Goal: Task Accomplishment & Management: Manage account settings

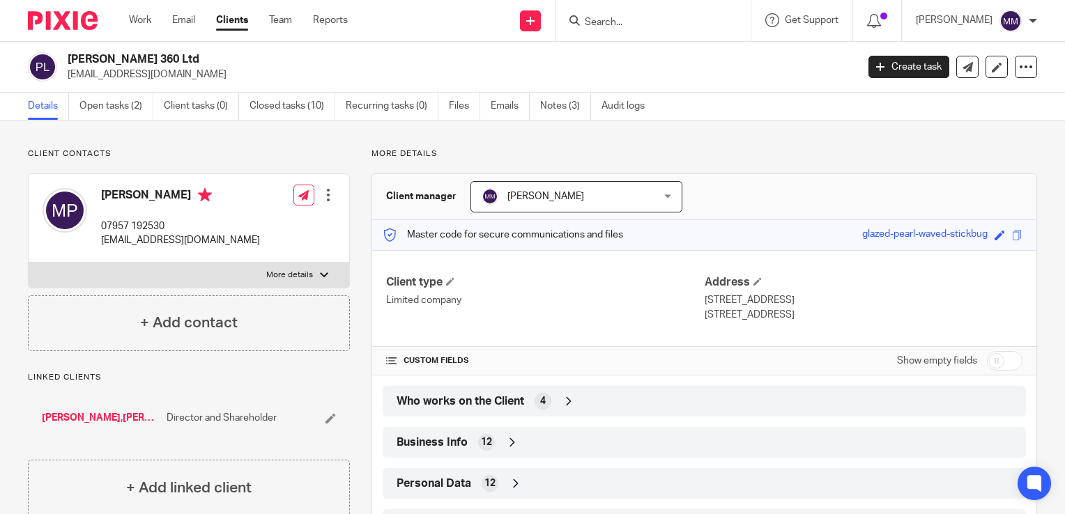
click at [72, 24] on img at bounding box center [63, 20] width 70 height 19
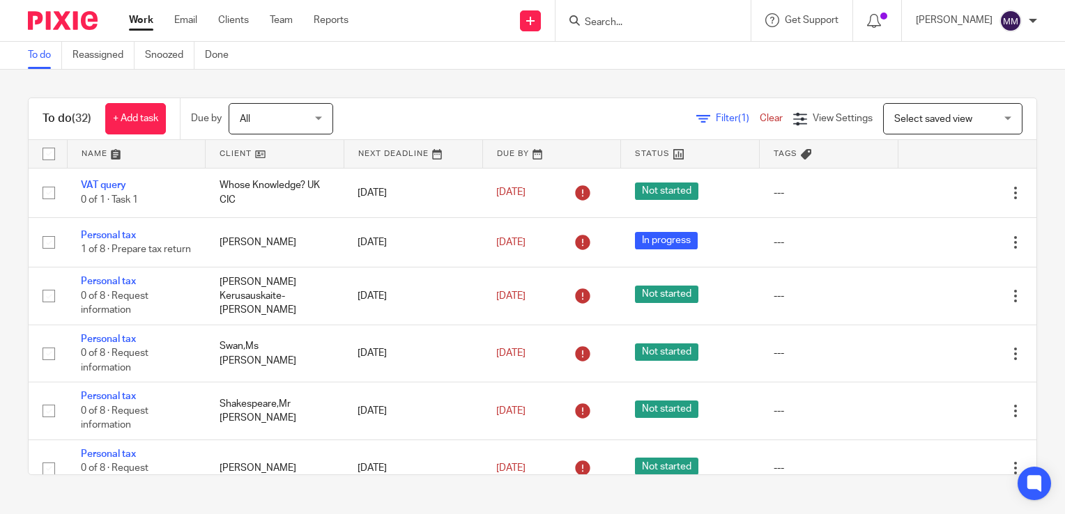
click at [273, 158] on link at bounding box center [275, 154] width 138 height 28
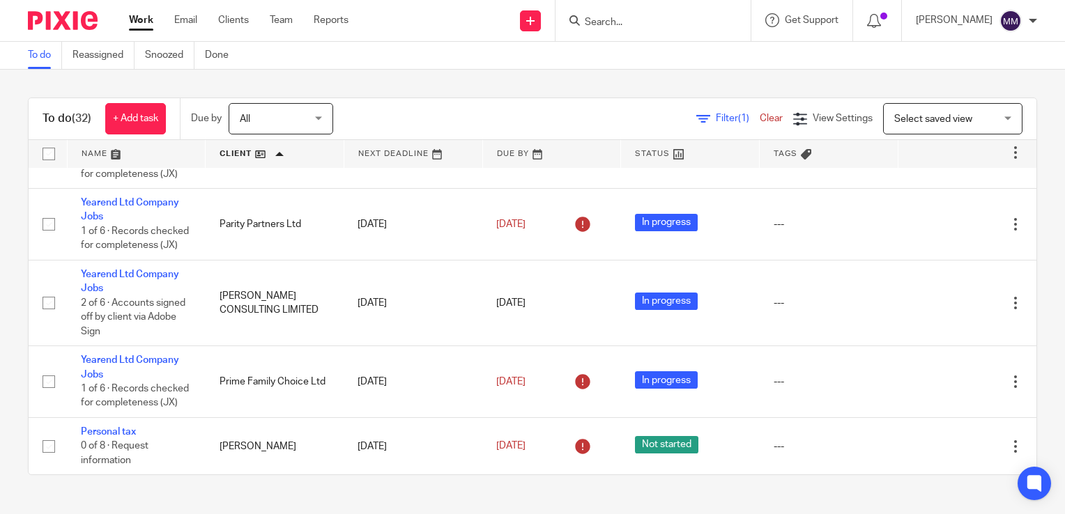
scroll to position [1255, 0]
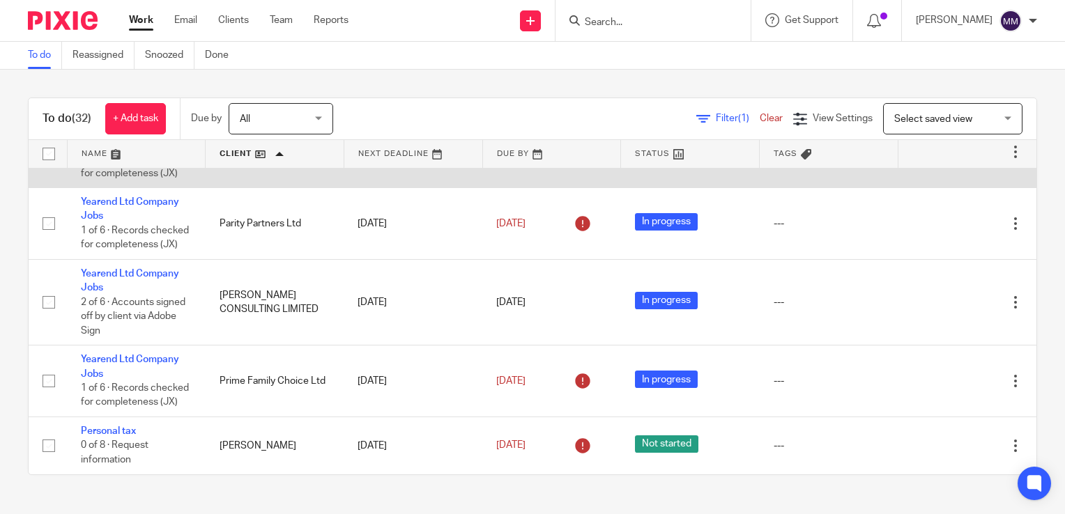
click at [165, 149] on link "Yearend Ltd Company Jobs" at bounding box center [130, 137] width 98 height 24
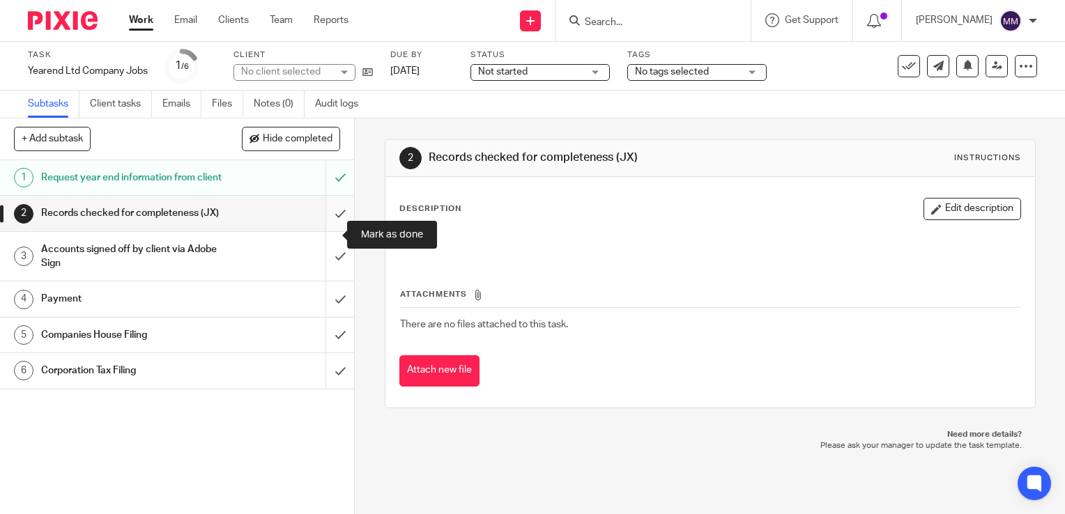
click at [329, 231] on input "submit" at bounding box center [177, 213] width 354 height 35
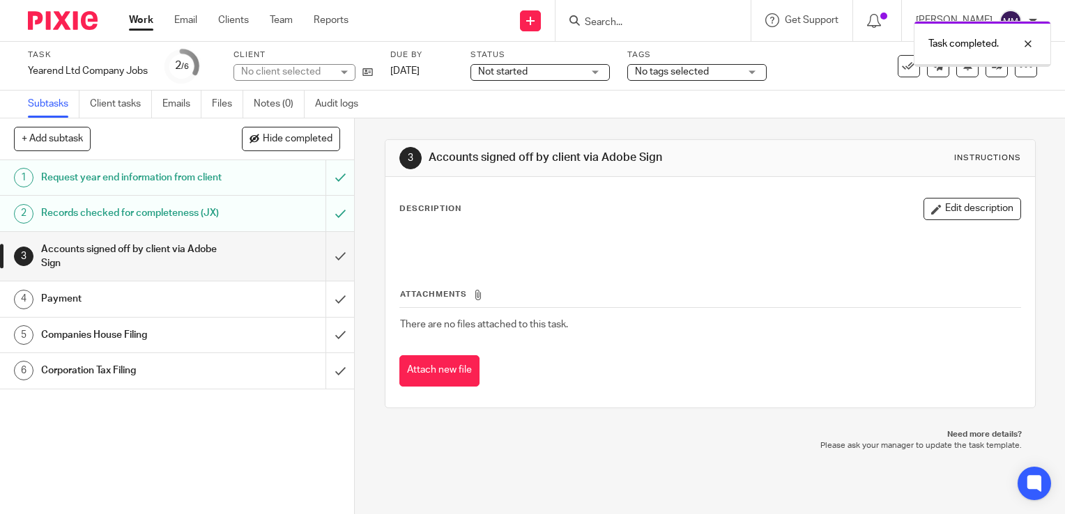
click at [542, 77] on span "Not started" at bounding box center [530, 72] width 105 height 15
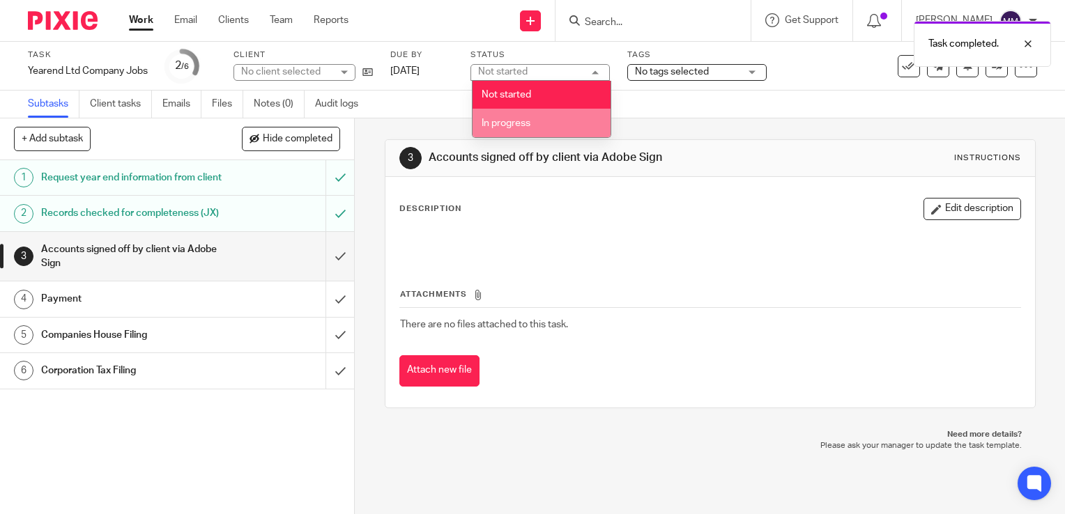
click at [535, 121] on li "In progress" at bounding box center [542, 123] width 138 height 29
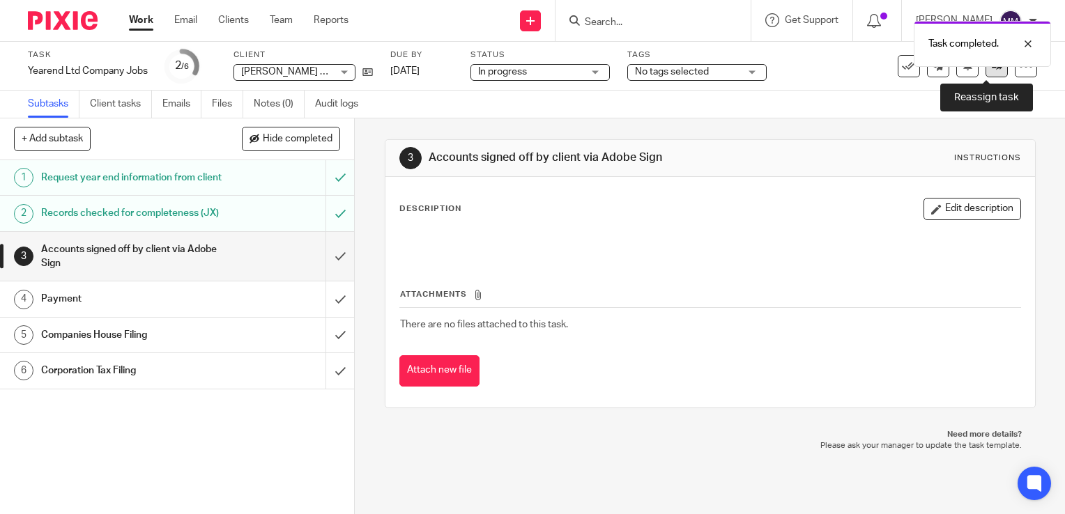
click at [992, 71] on icon at bounding box center [997, 66] width 10 height 10
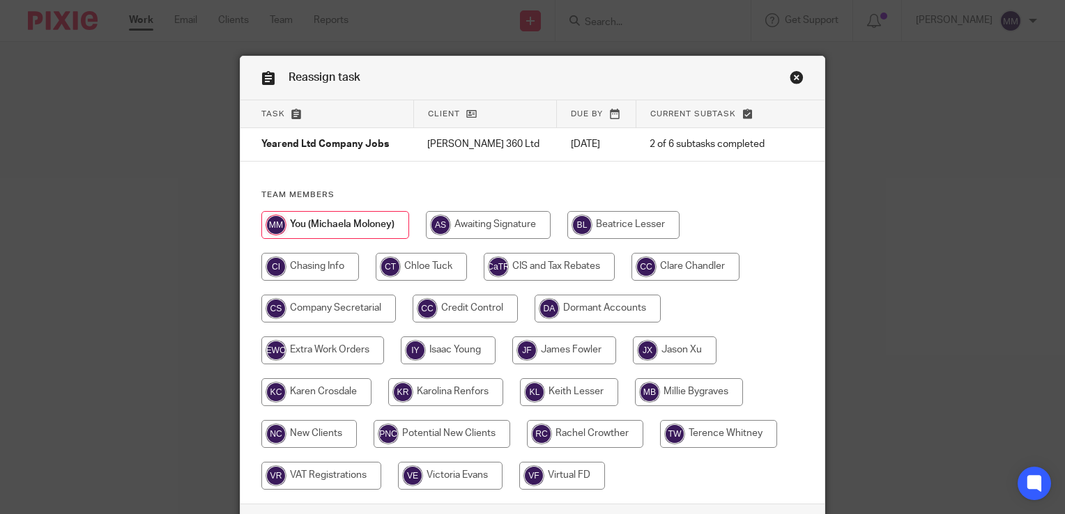
click at [532, 392] on input "radio" at bounding box center [569, 392] width 98 height 28
radio input "true"
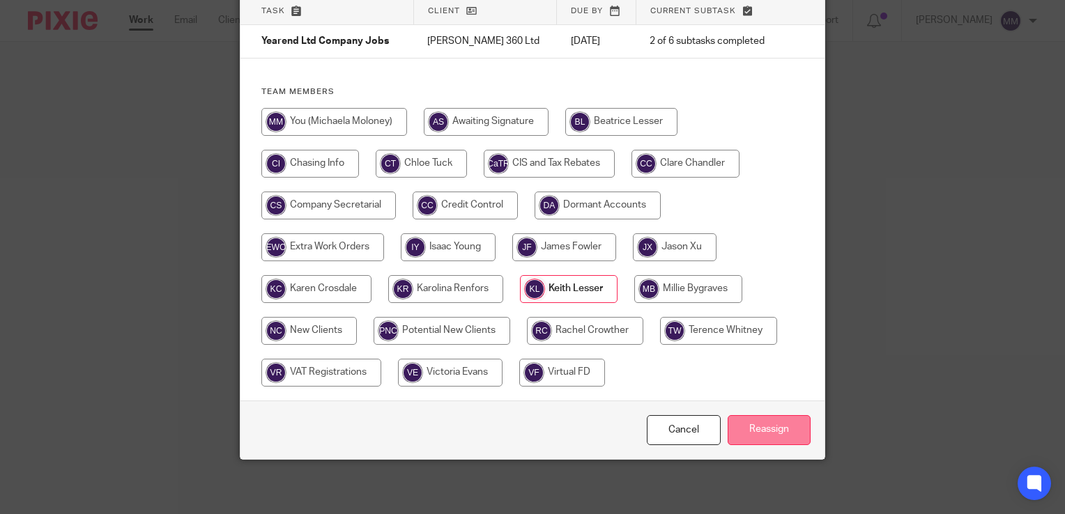
click at [761, 427] on input "Reassign" at bounding box center [769, 430] width 83 height 30
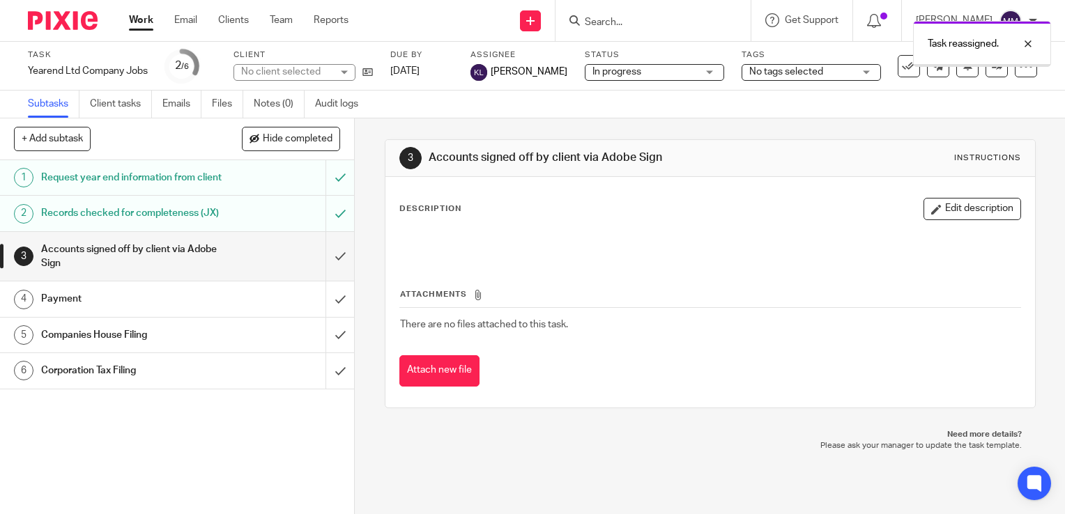
click at [86, 25] on img at bounding box center [63, 20] width 70 height 19
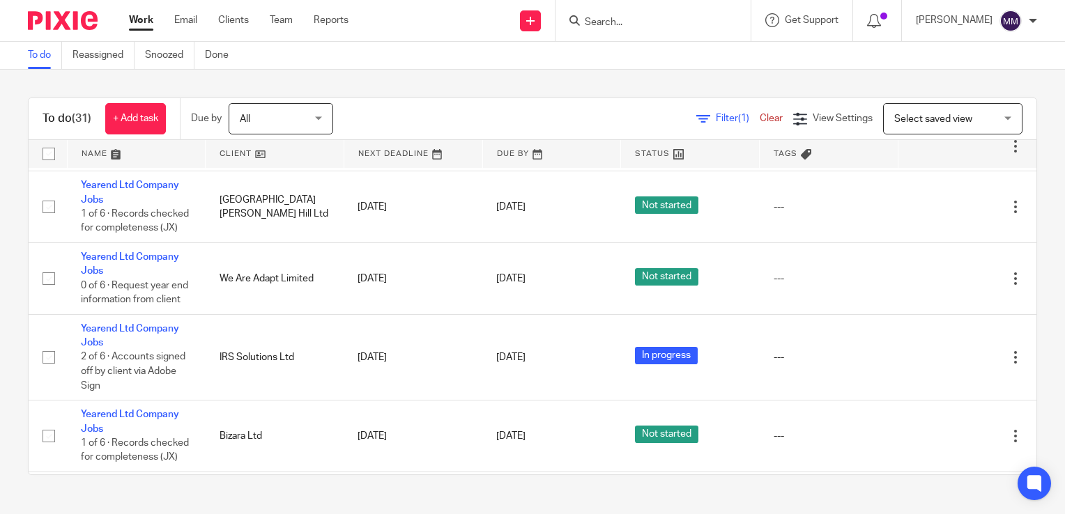
scroll to position [1815, 0]
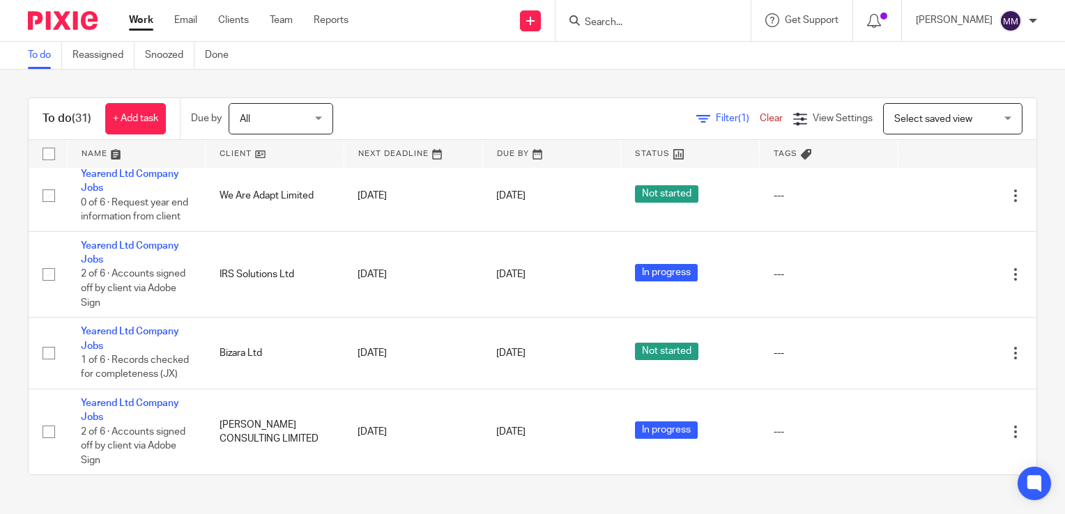
click at [181, 144] on link at bounding box center [137, 154] width 138 height 28
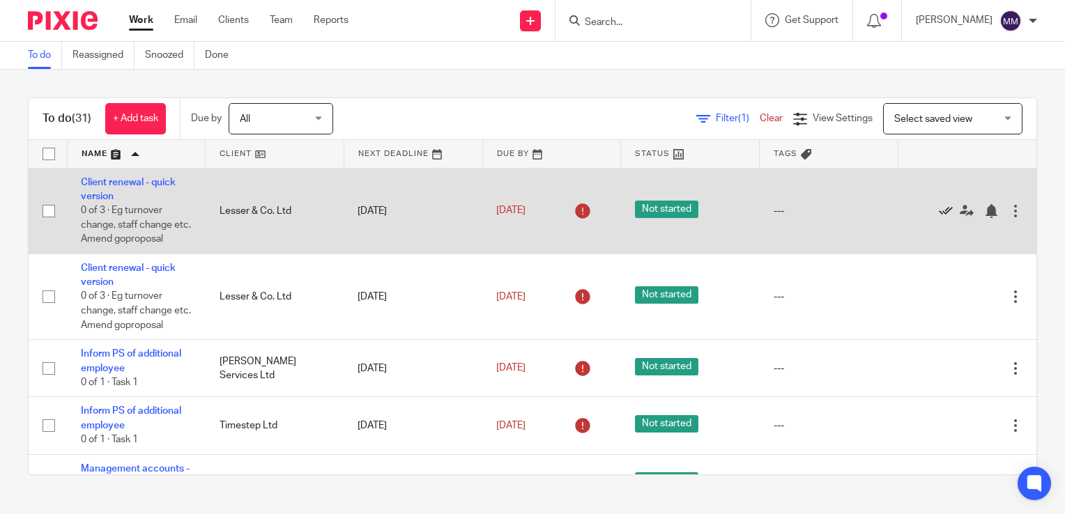
click at [939, 215] on icon at bounding box center [946, 211] width 14 height 14
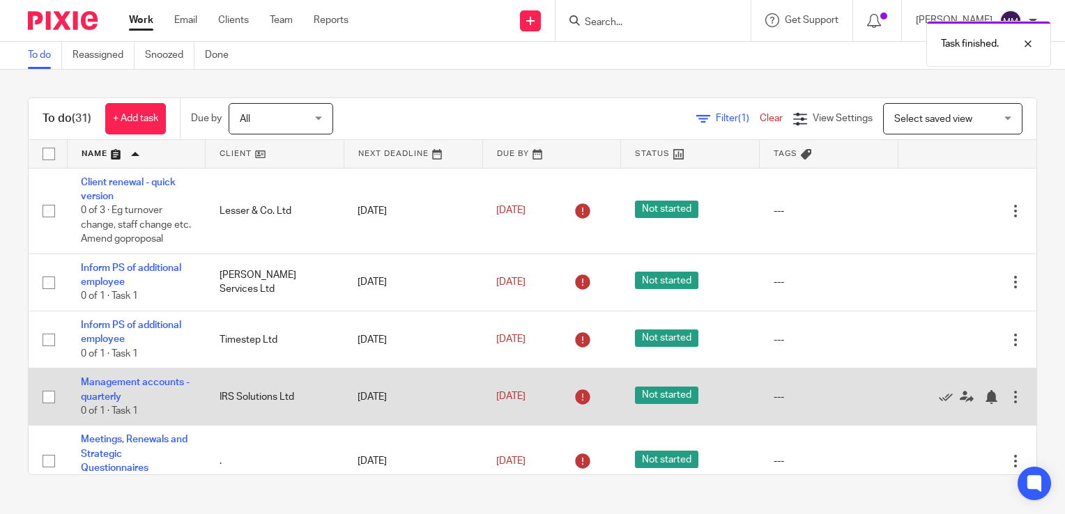
scroll to position [22, 0]
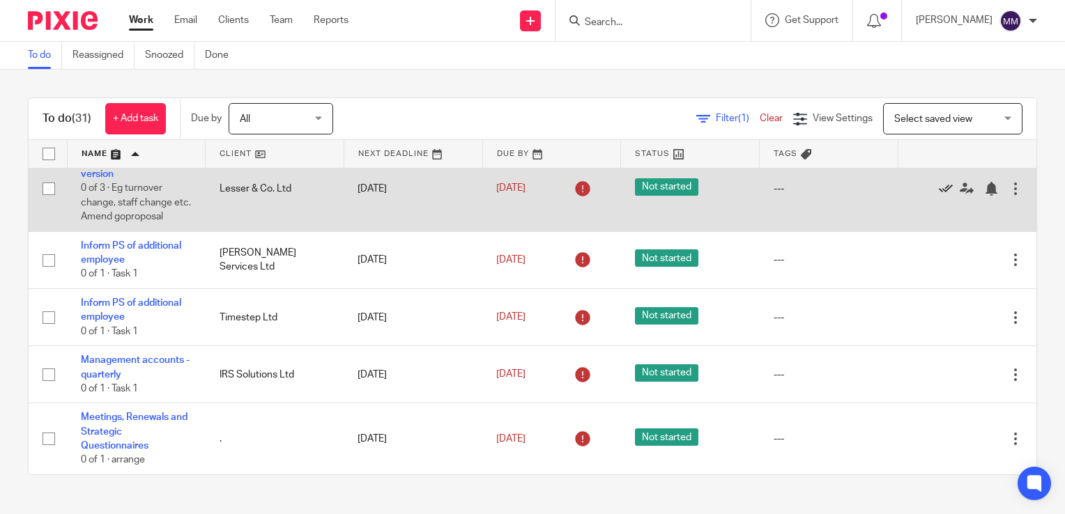
click at [939, 188] on icon at bounding box center [946, 189] width 14 height 14
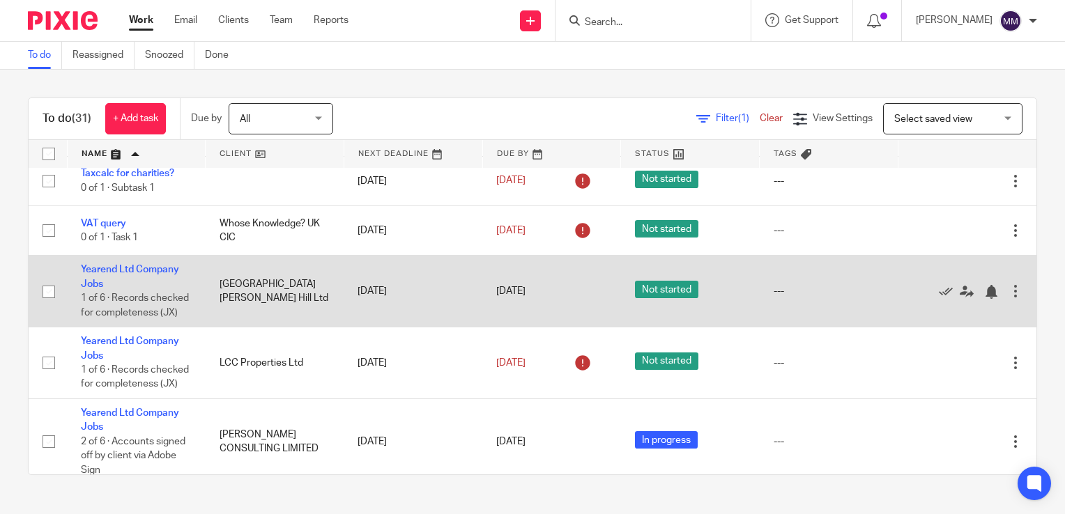
scroll to position [1043, 0]
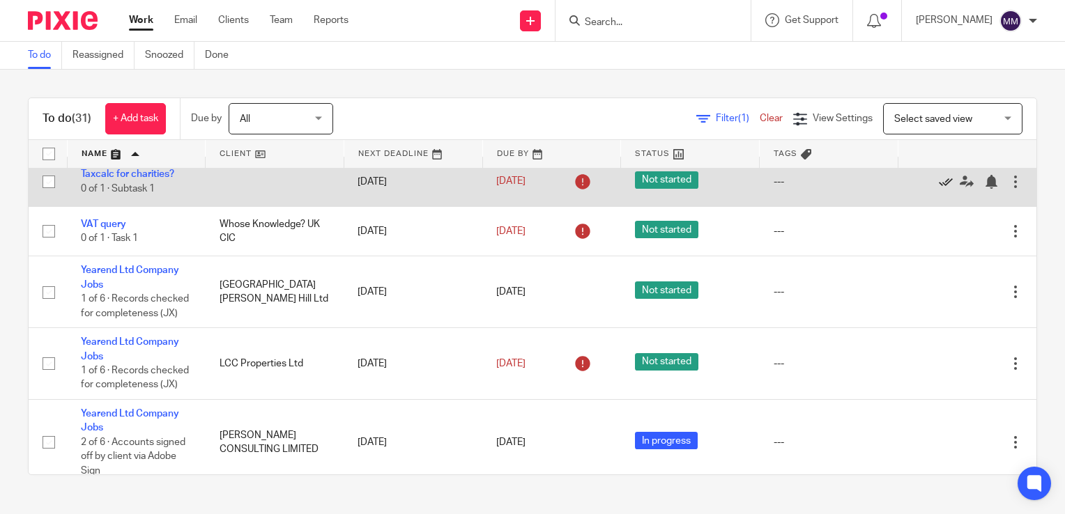
click at [939, 189] on icon at bounding box center [946, 182] width 14 height 14
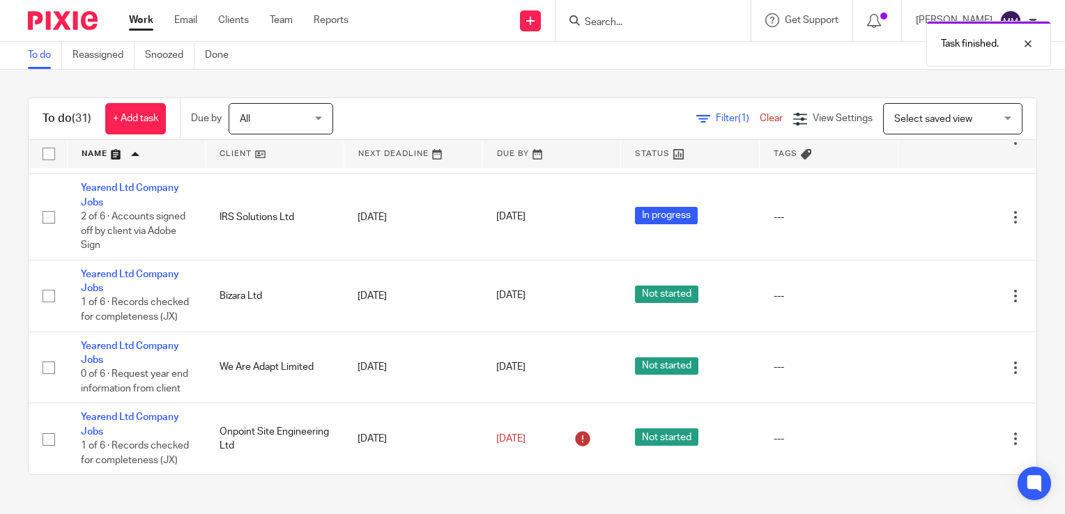
scroll to position [1592, 0]
